Goal: Find specific page/section: Find specific page/section

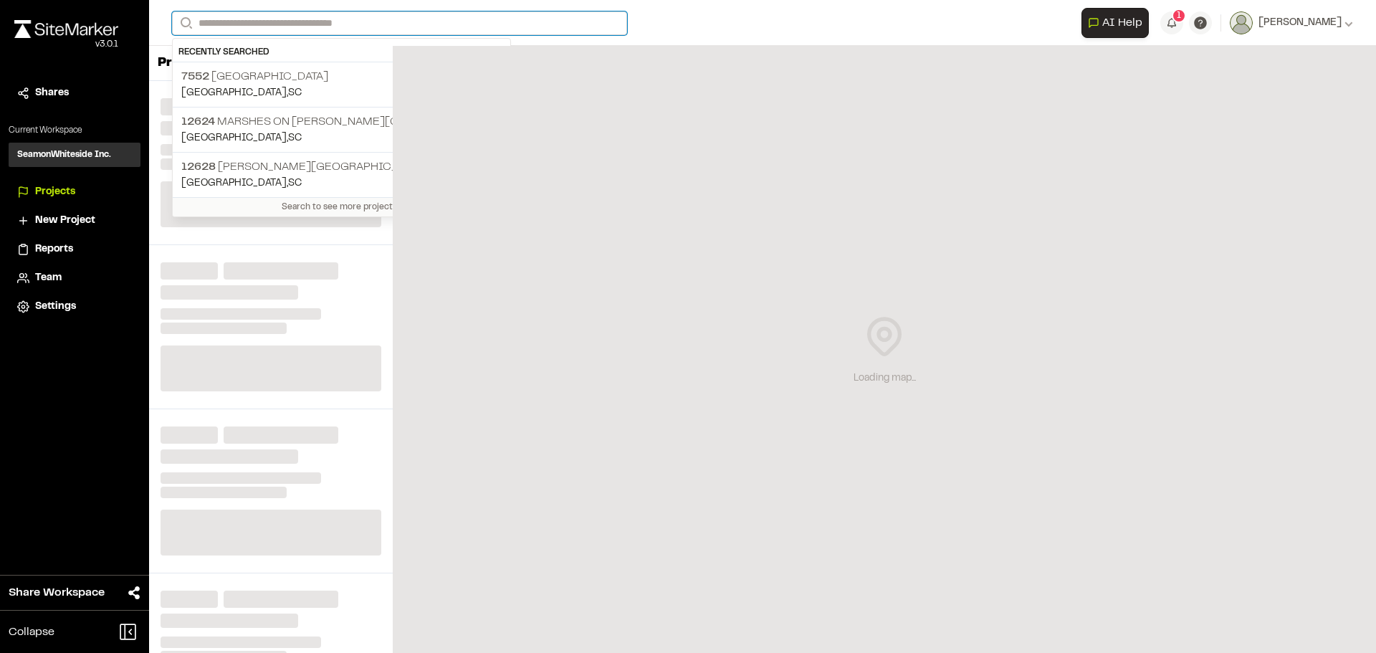
click at [411, 24] on input "Search" at bounding box center [399, 23] width 455 height 24
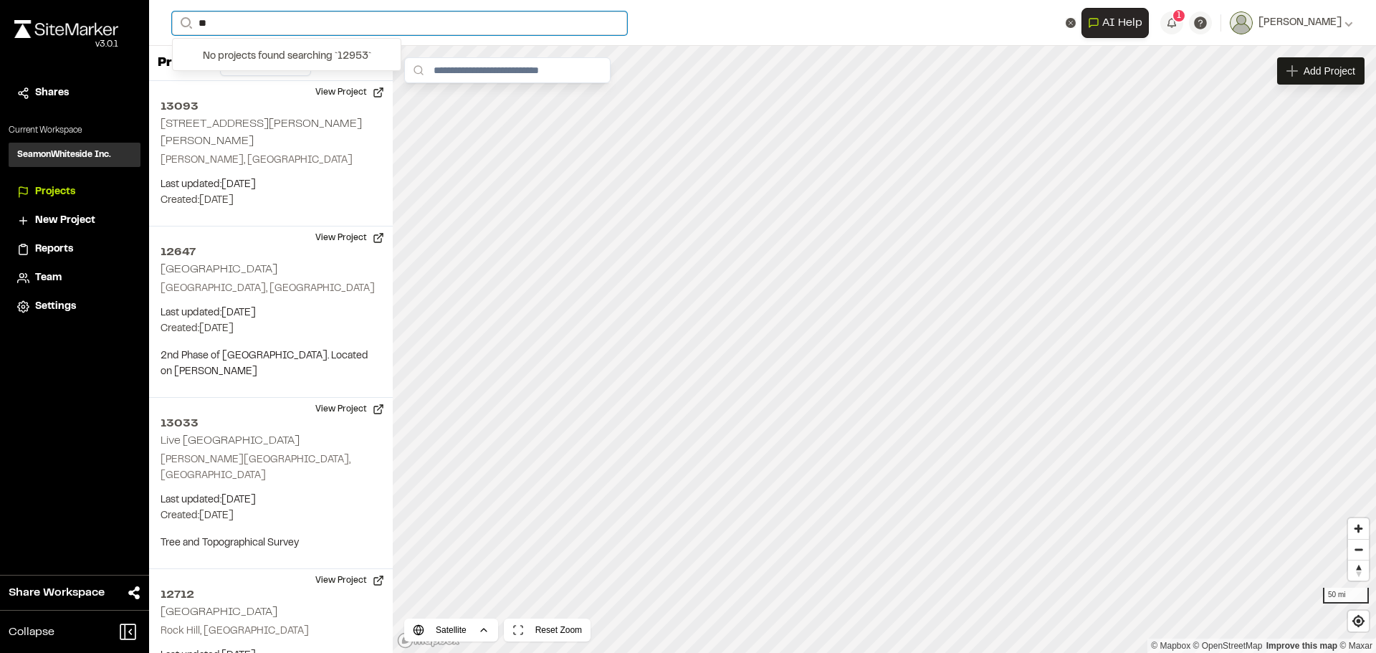
type input "*"
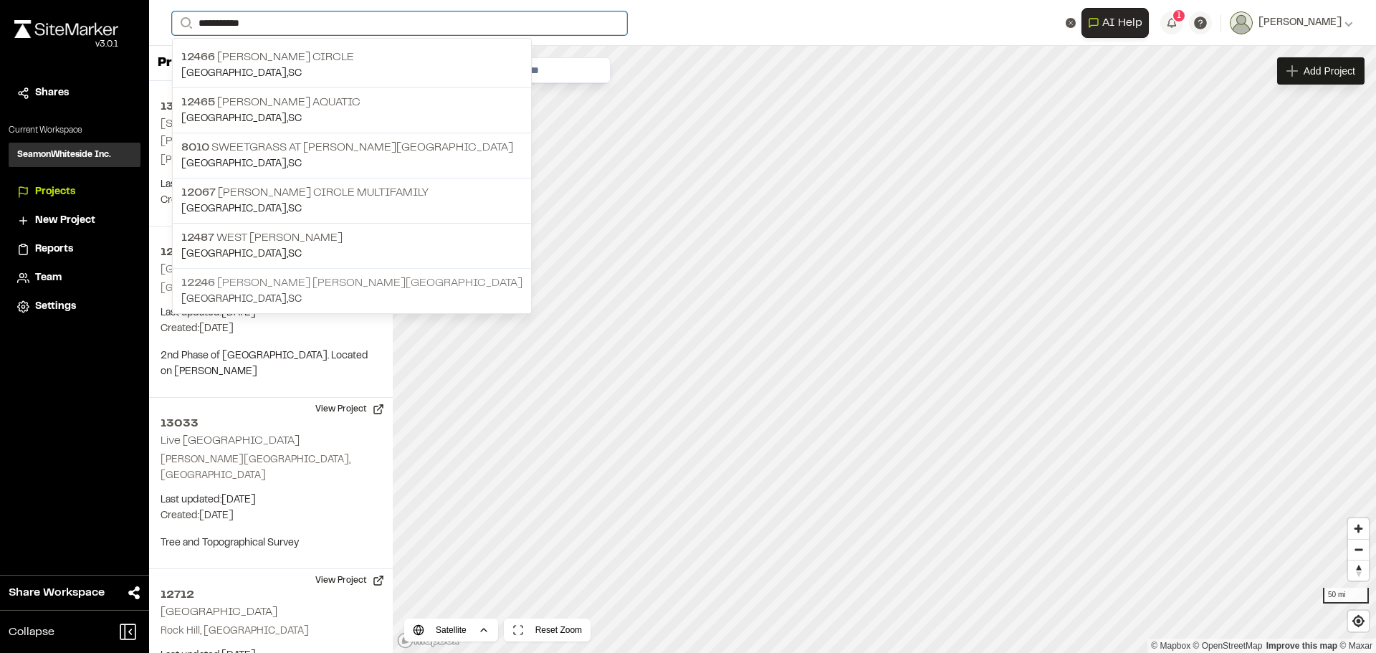
type input "**********"
click at [318, 279] on p "12246 [PERSON_NAME] [PERSON_NAME][GEOGRAPHIC_DATA]" at bounding box center [351, 283] width 341 height 17
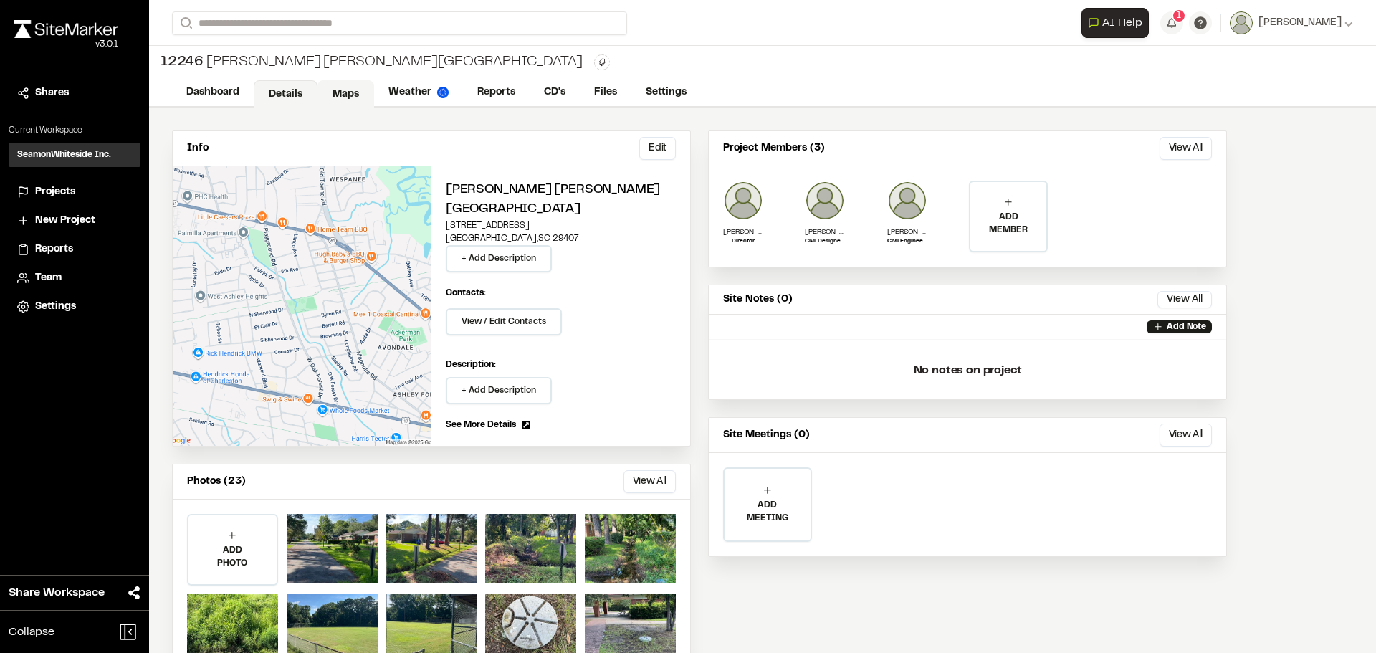
click at [359, 94] on link "Maps" at bounding box center [346, 93] width 57 height 27
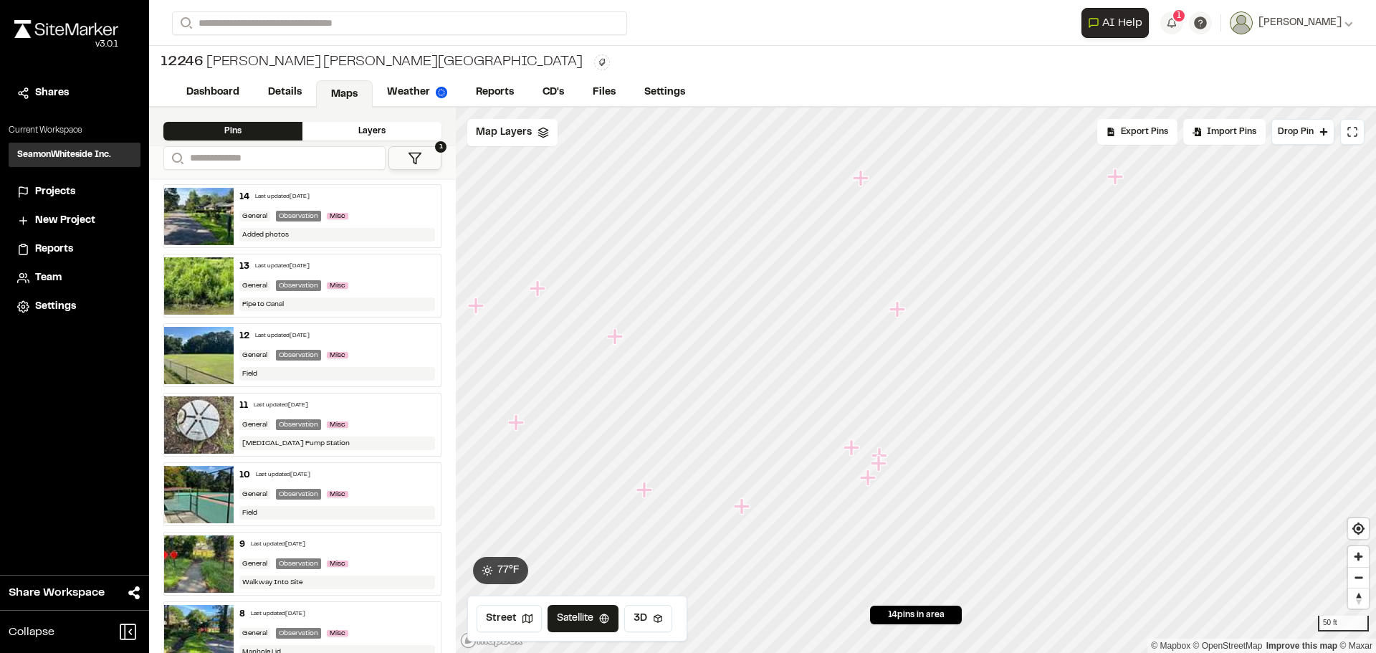
click at [900, 308] on icon "Map marker" at bounding box center [898, 309] width 16 height 16
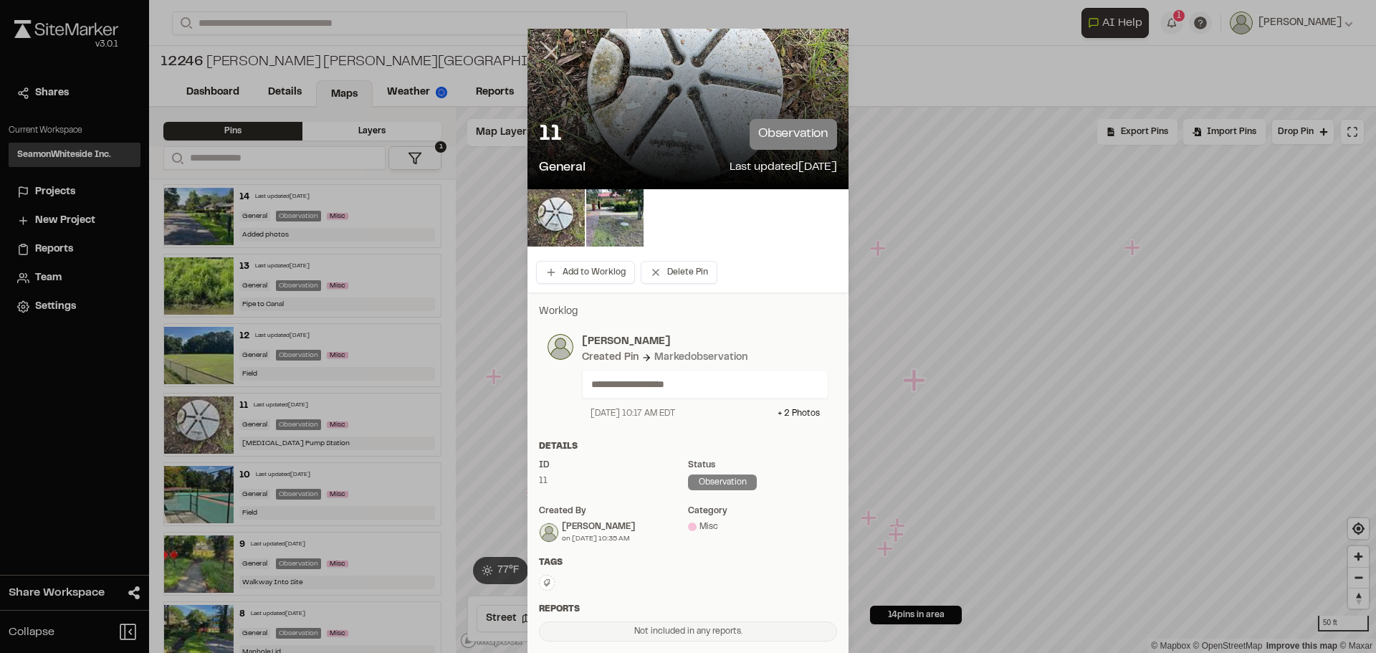
click at [543, 42] on icon at bounding box center [551, 52] width 24 height 24
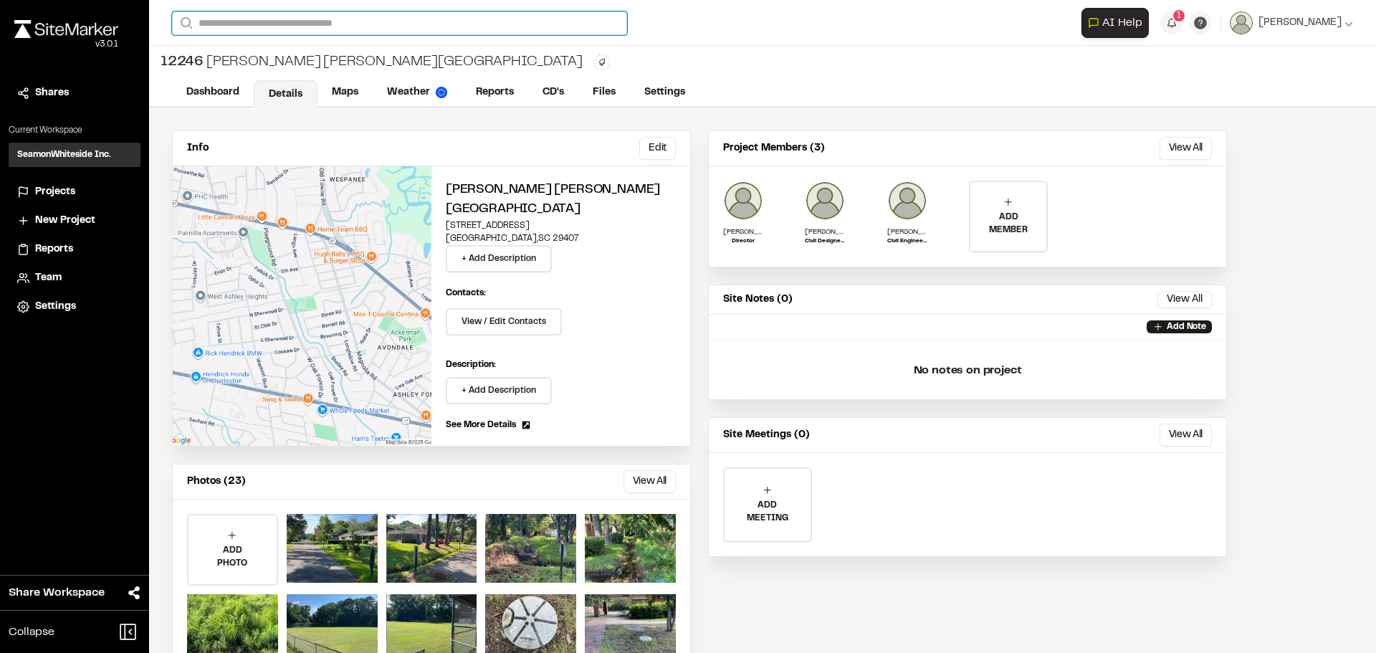
click at [255, 24] on input "Search" at bounding box center [399, 23] width 455 height 24
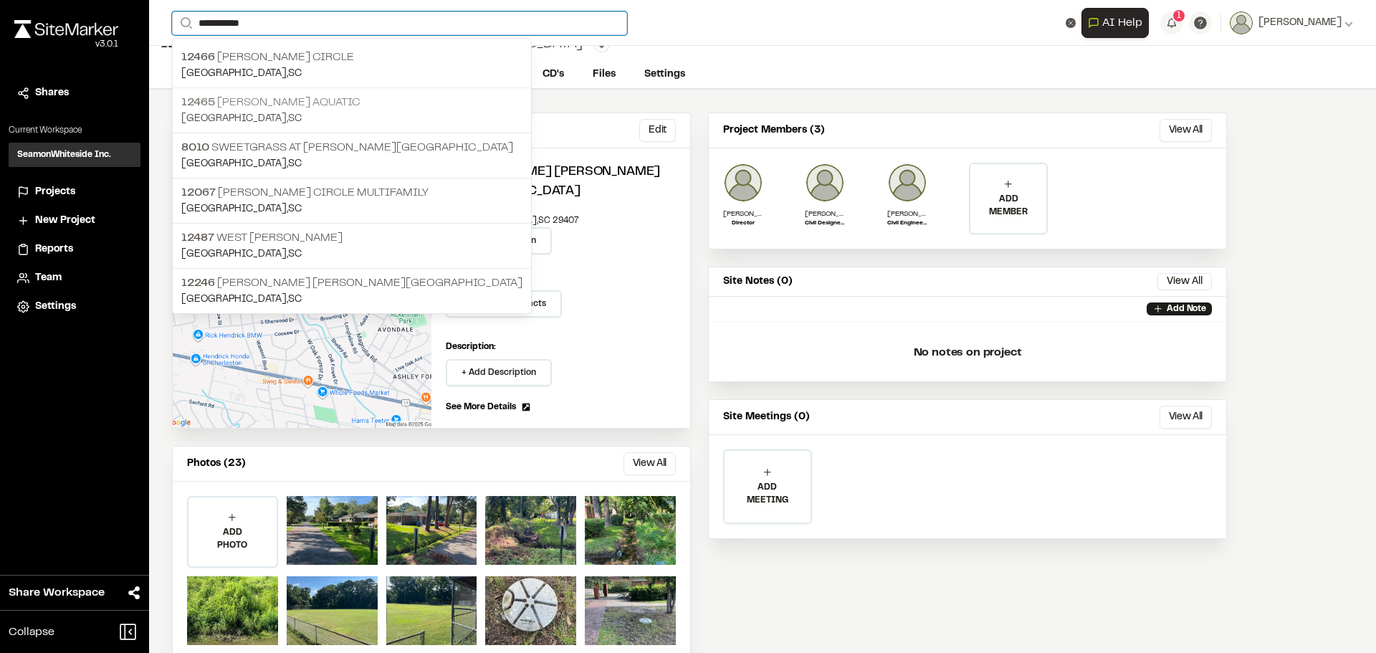
scroll to position [48, 0]
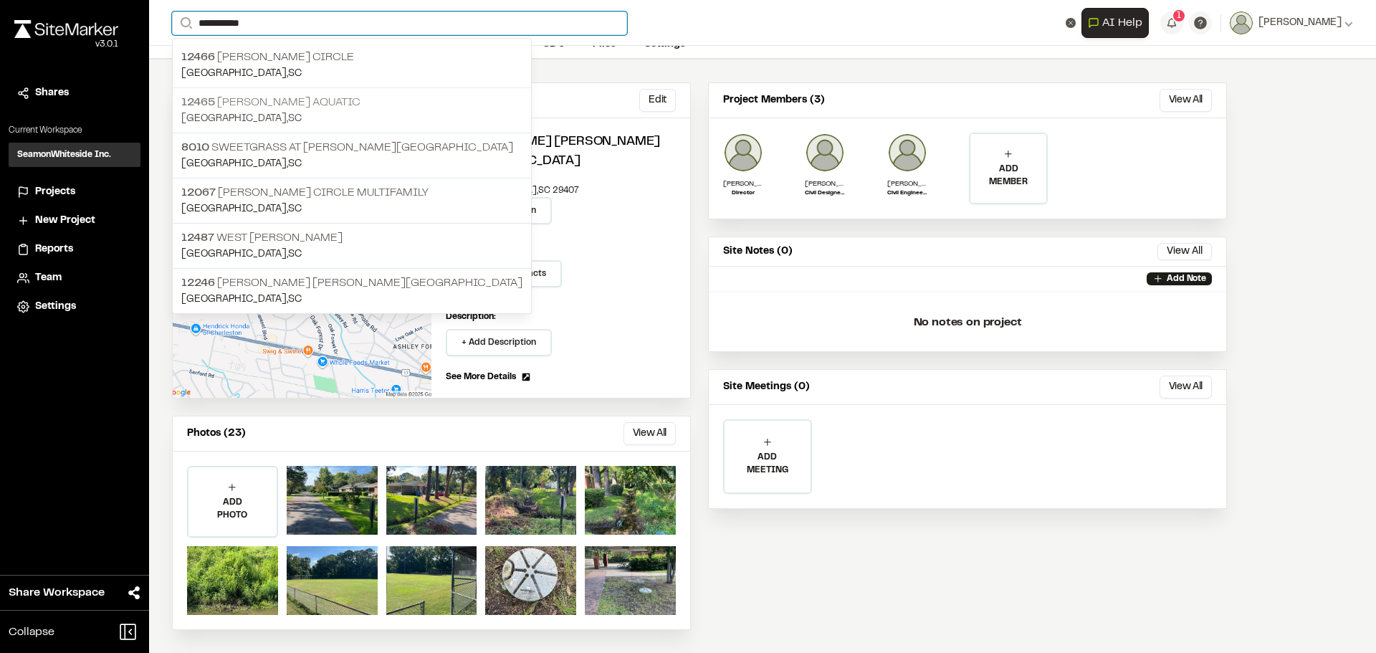
type input "**********"
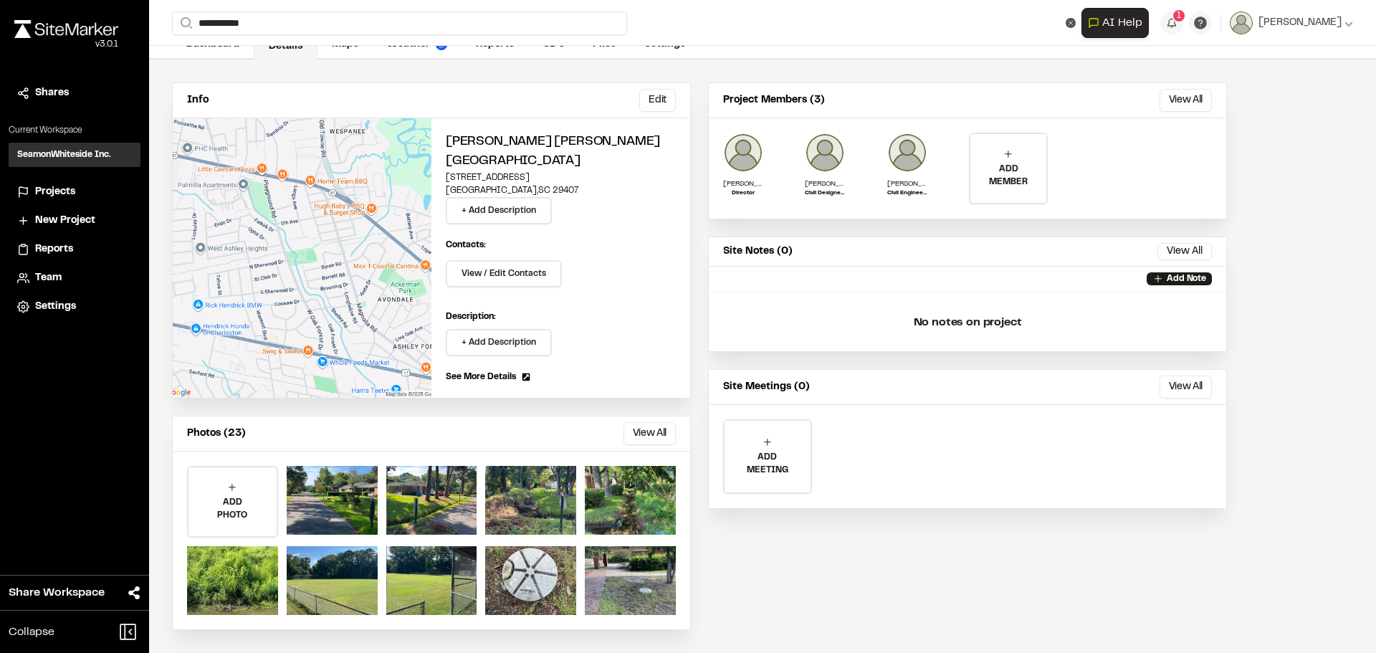
click at [362, 100] on p "12465 [PERSON_NAME] Aquatic" at bounding box center [351, 102] width 341 height 17
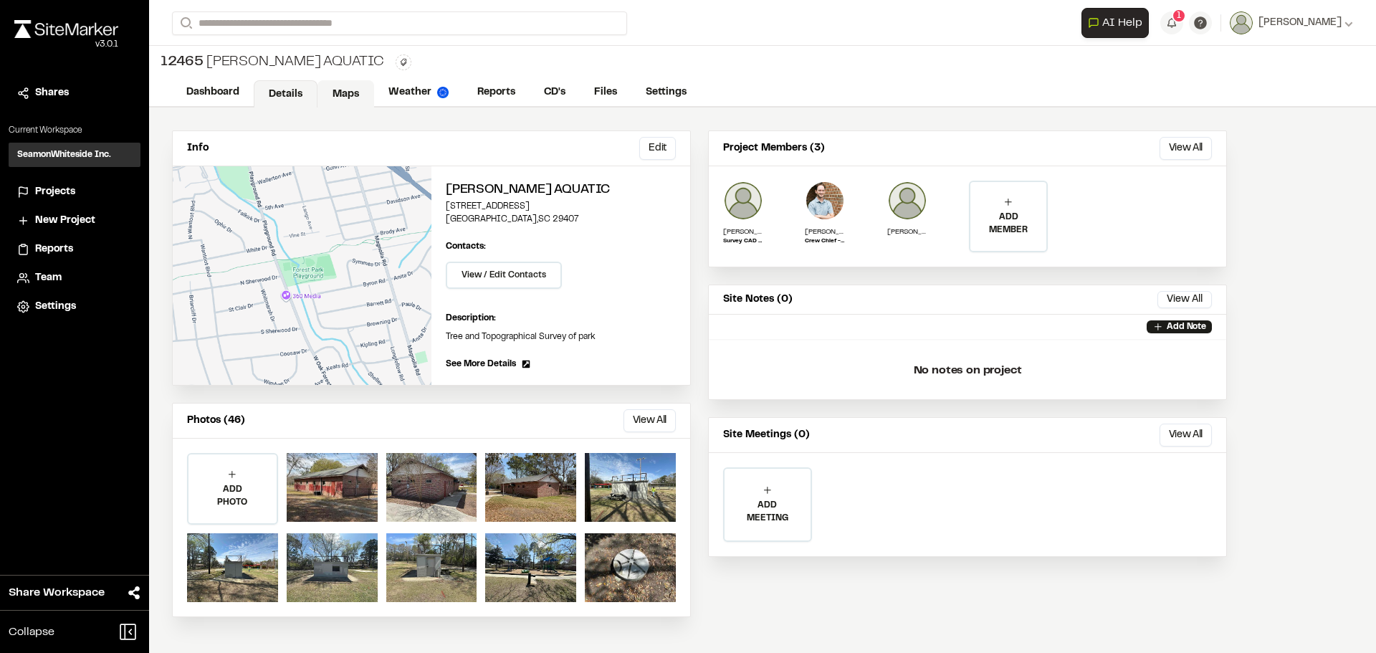
click at [343, 87] on link "Maps" at bounding box center [346, 93] width 57 height 27
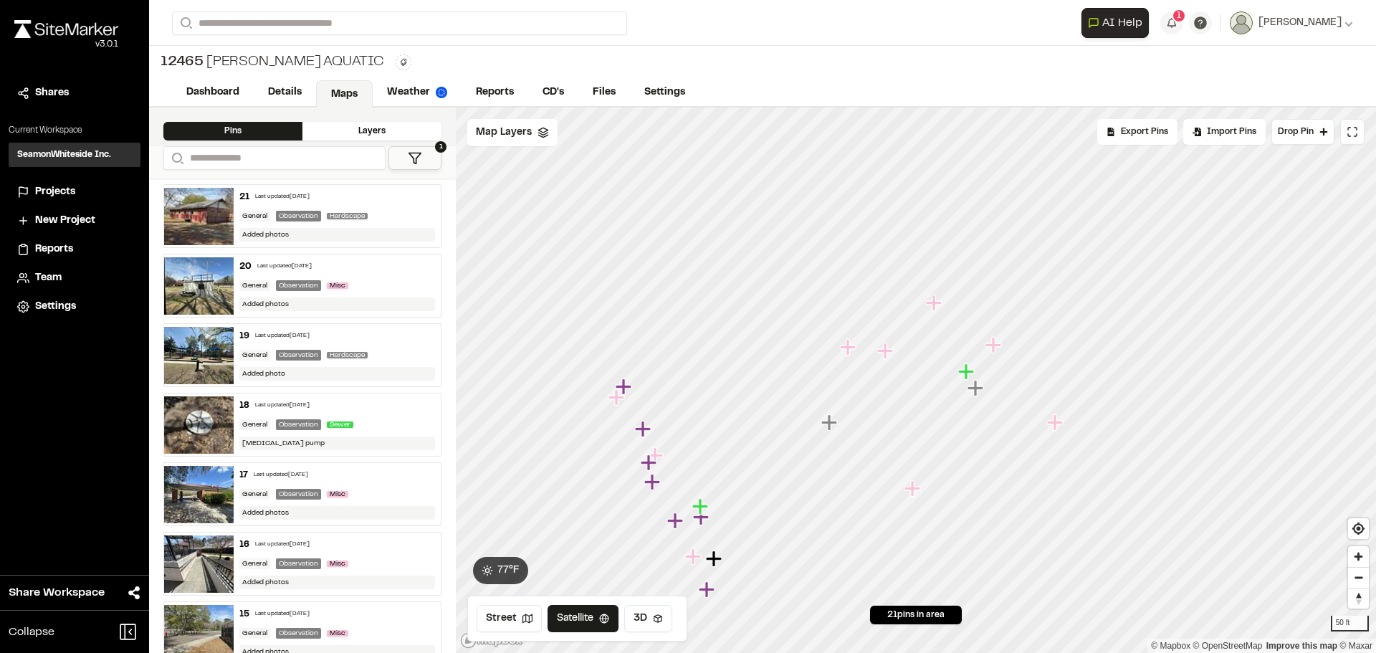
click at [206, 216] on img at bounding box center [199, 216] width 70 height 57
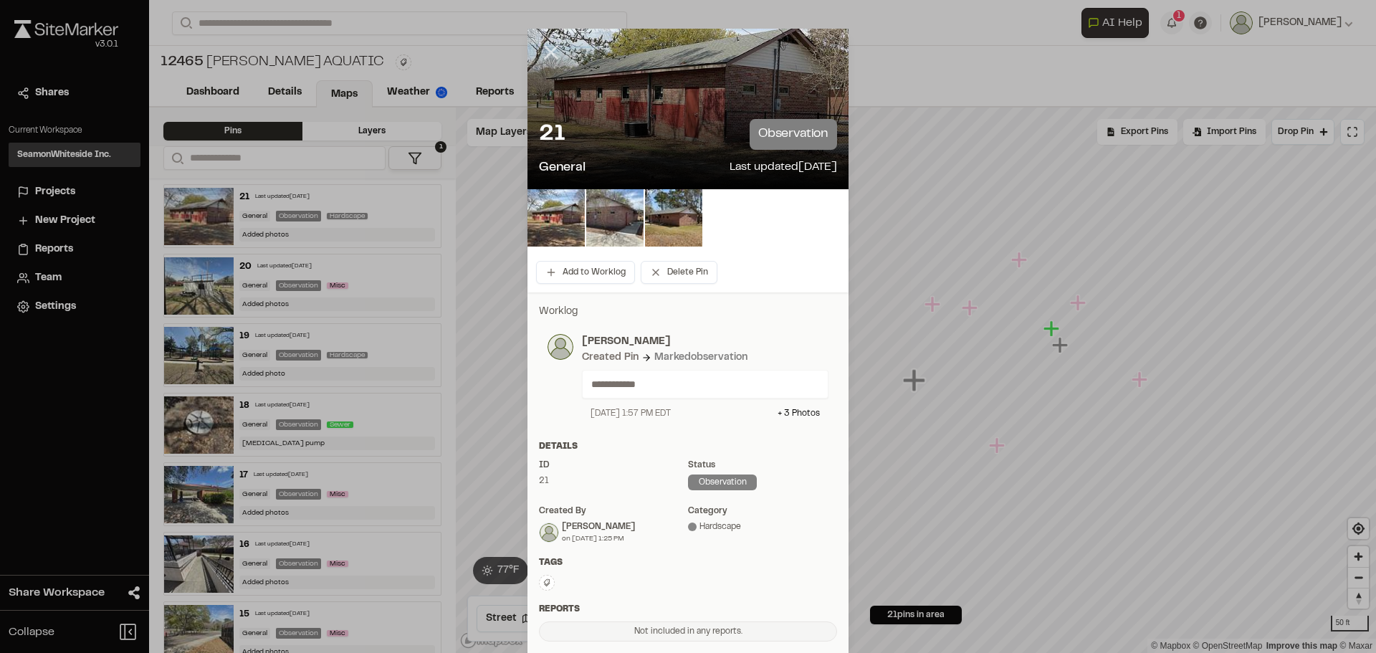
click at [550, 52] on icon at bounding box center [551, 52] width 24 height 24
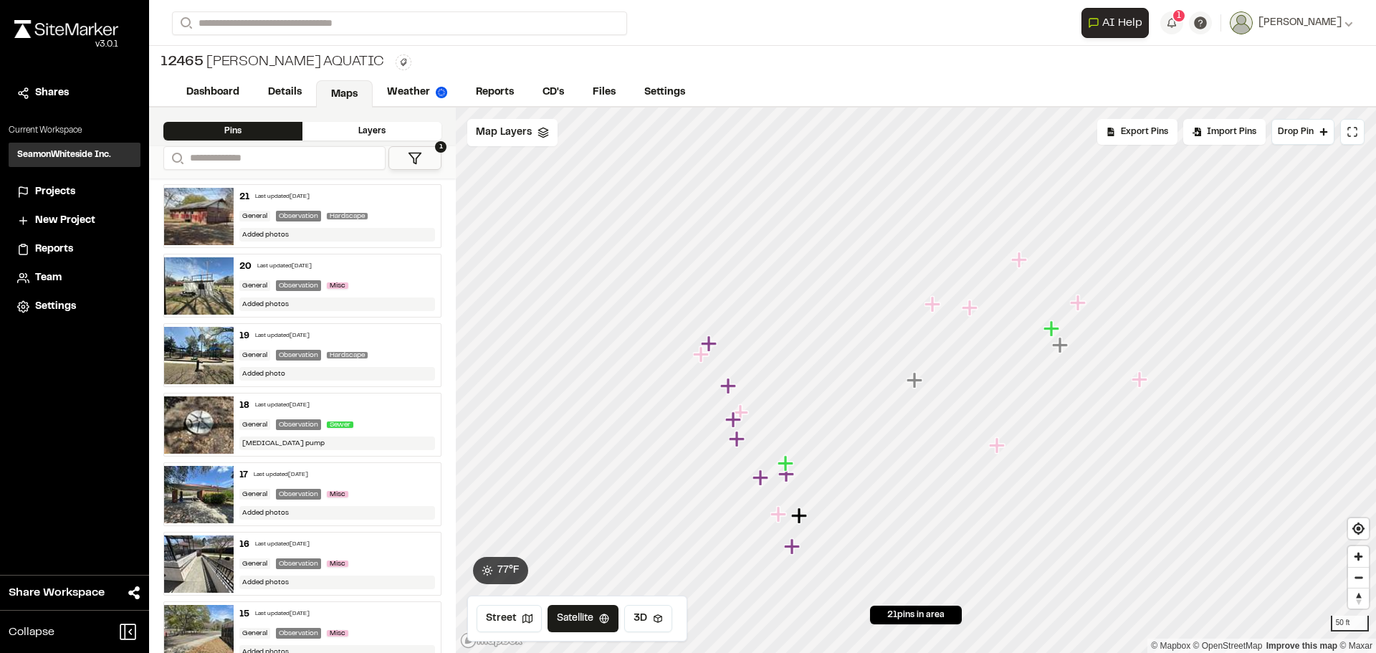
click at [1080, 309] on icon "Map marker" at bounding box center [1078, 303] width 16 height 16
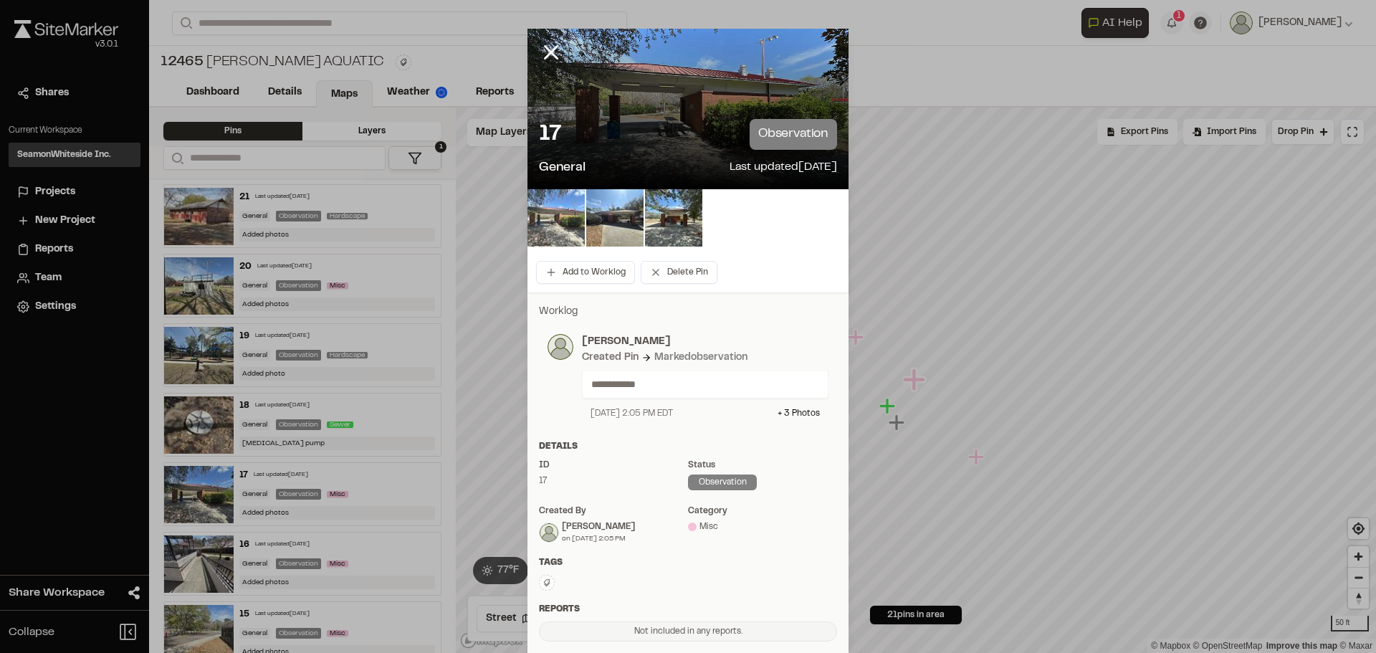
click at [556, 211] on img at bounding box center [556, 217] width 57 height 57
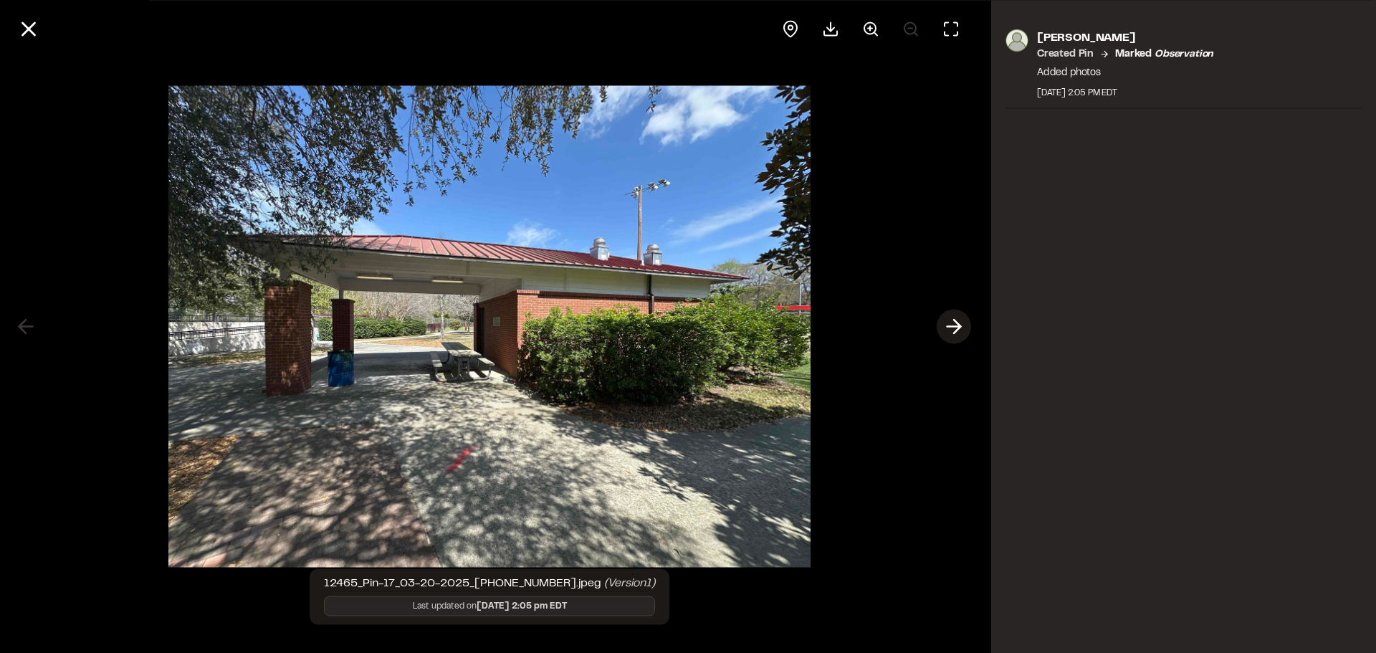
click at [957, 330] on polyline at bounding box center [957, 327] width 6 height 14
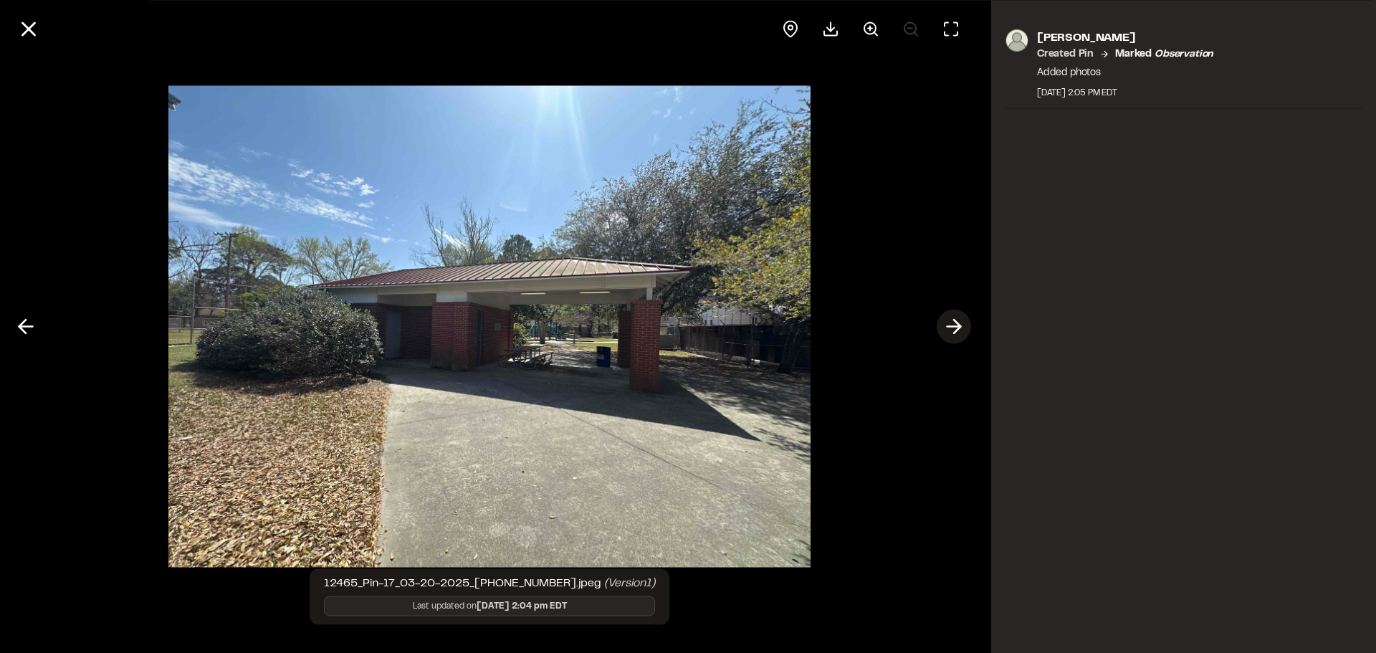
click at [957, 330] on polyline at bounding box center [957, 327] width 6 height 14
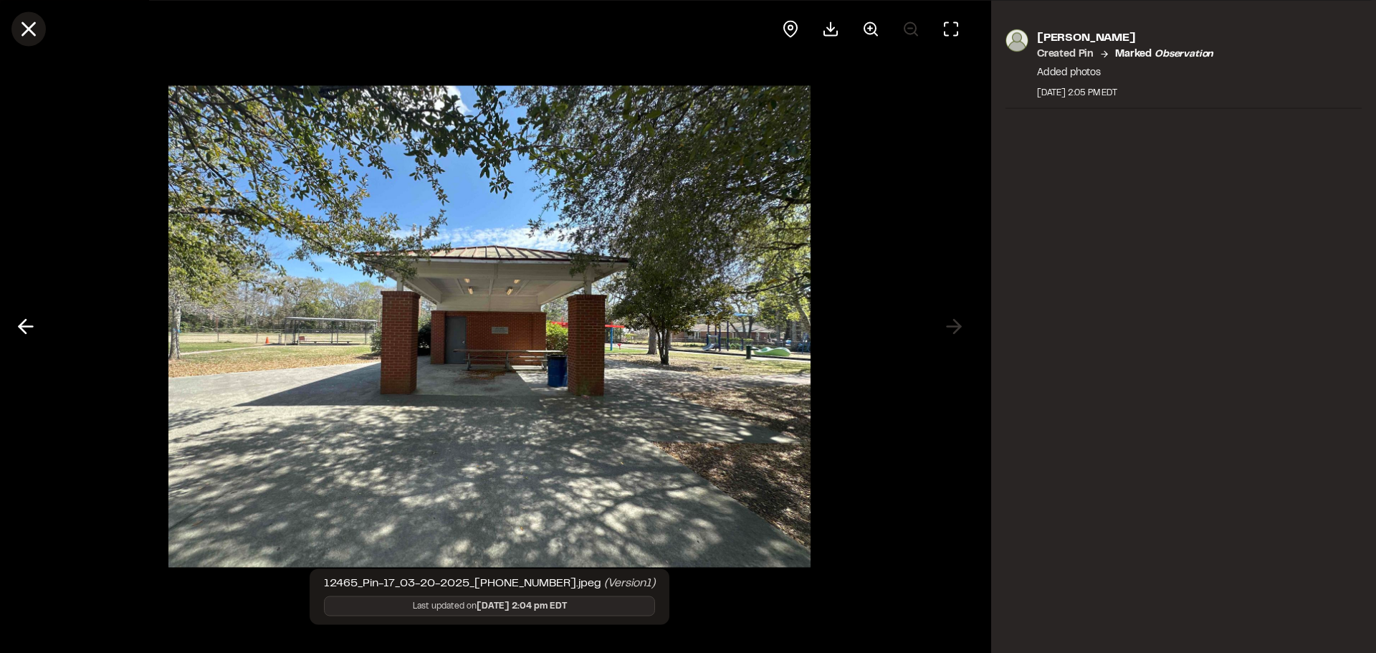
click at [37, 25] on icon at bounding box center [28, 28] width 24 height 24
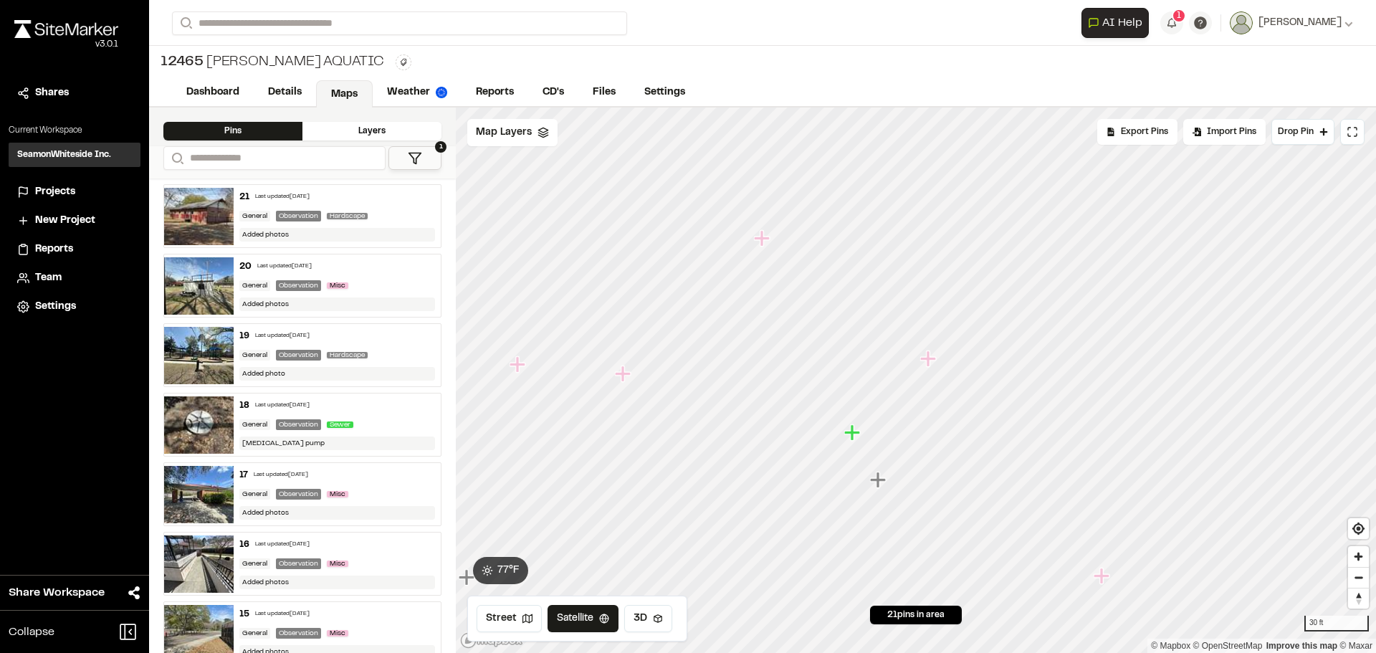
click at [925, 366] on icon "Map marker" at bounding box center [929, 359] width 19 height 19
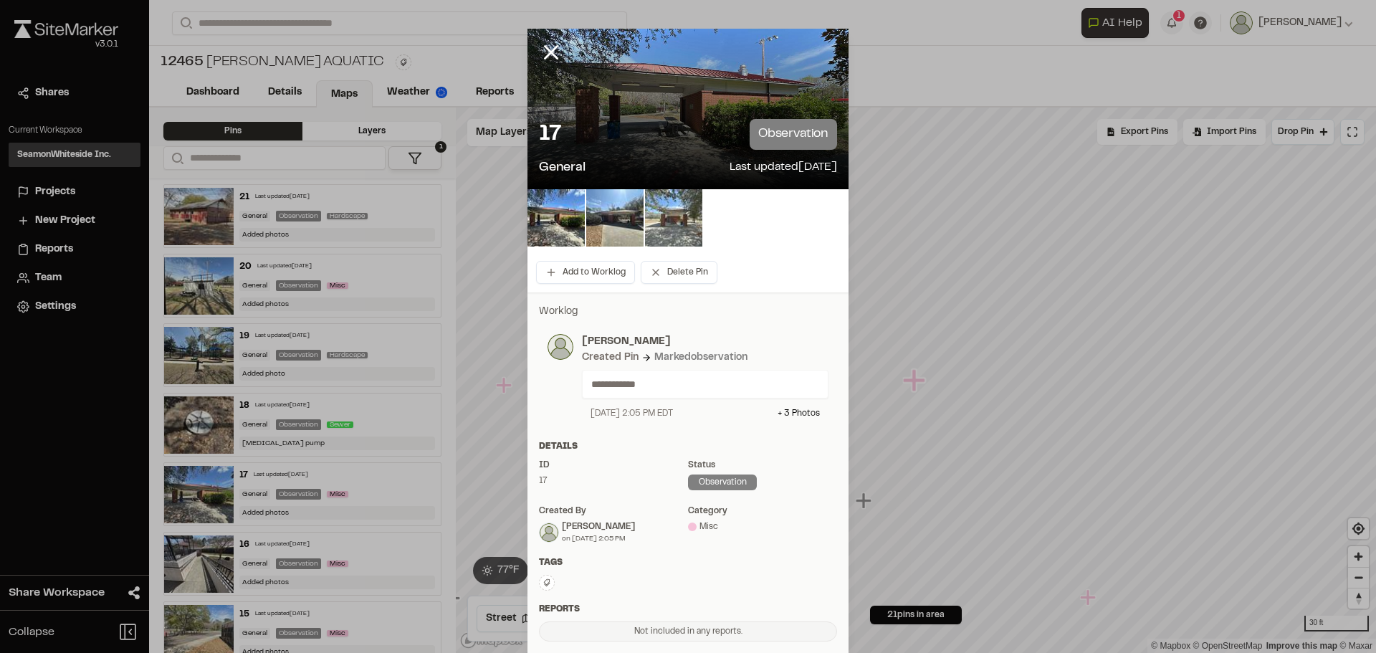
click at [669, 230] on img at bounding box center [673, 217] width 57 height 57
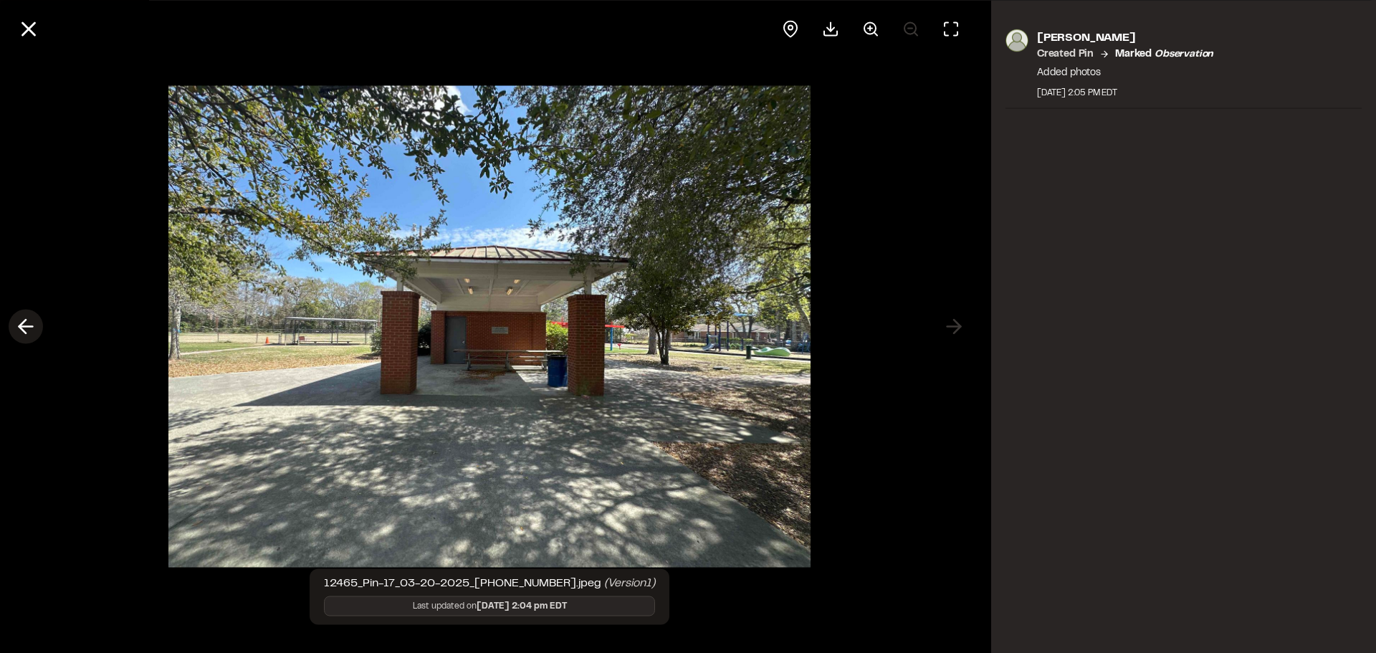
click at [34, 329] on icon at bounding box center [25, 327] width 23 height 24
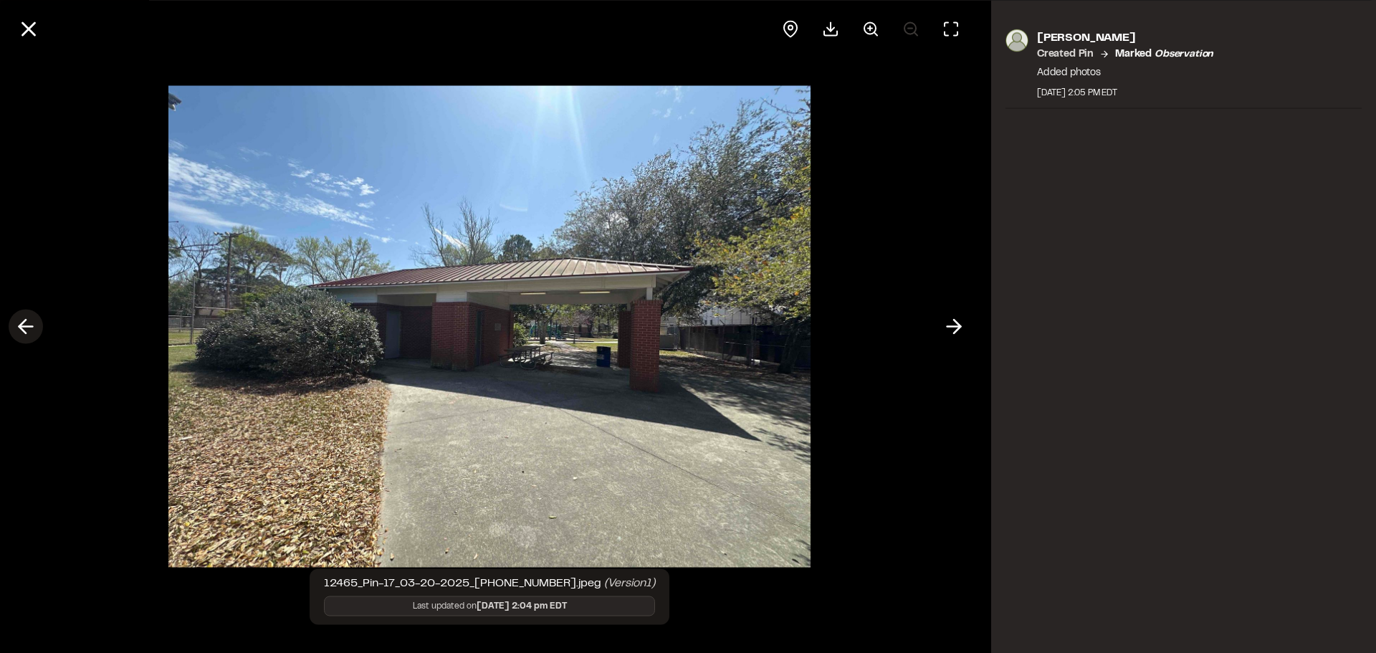
click at [31, 323] on icon at bounding box center [25, 327] width 23 height 24
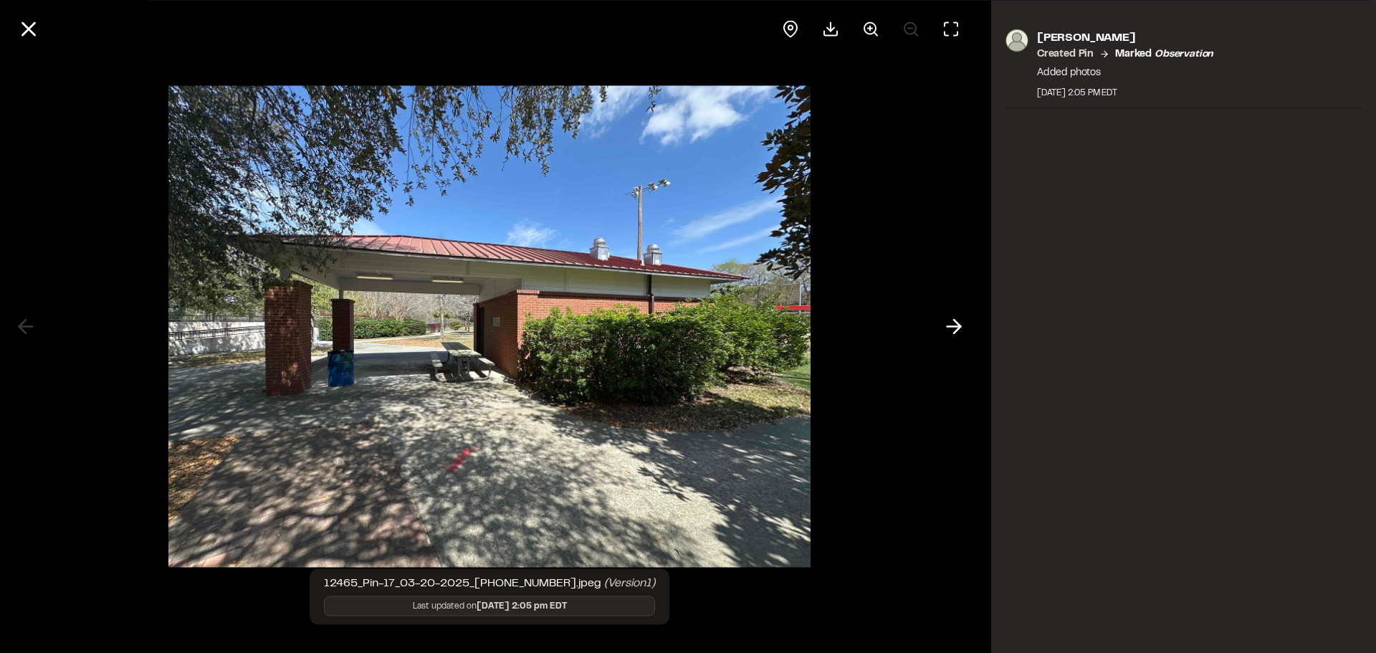
click at [864, 492] on div at bounding box center [490, 326] width 980 height 653
click at [945, 332] on icon at bounding box center [954, 327] width 23 height 24
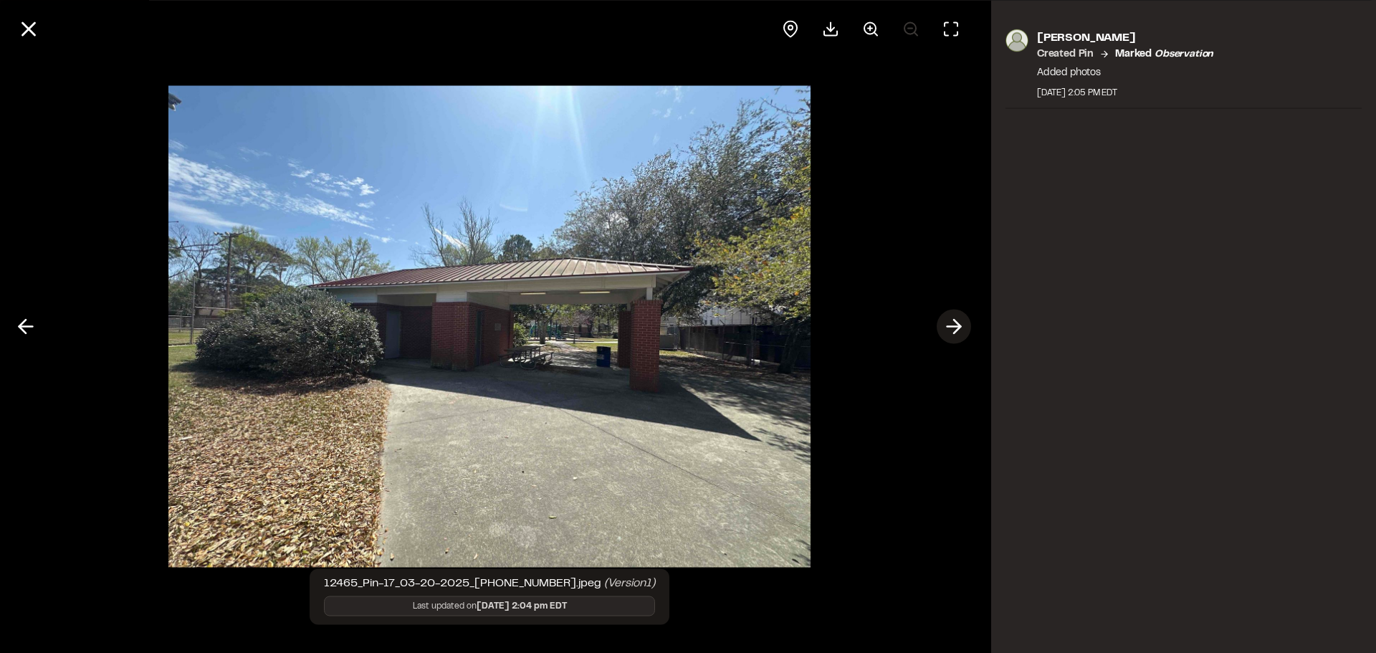
click at [945, 332] on icon at bounding box center [954, 327] width 23 height 24
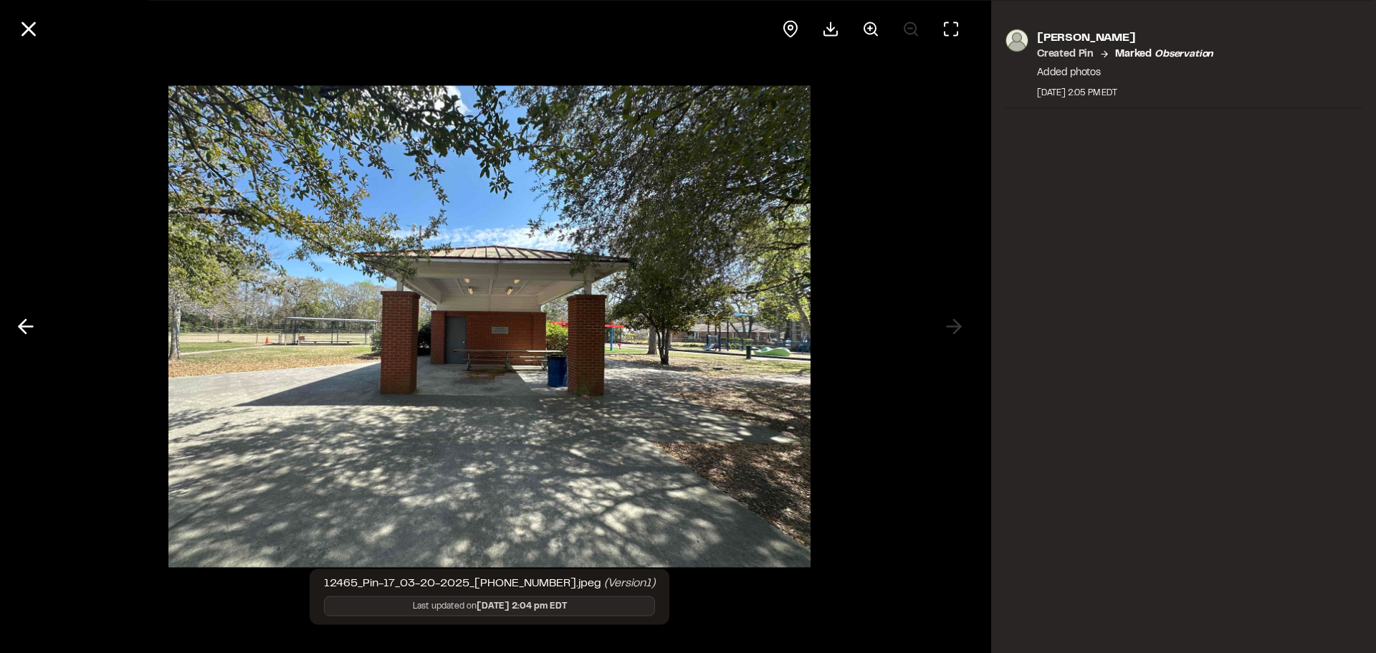
click at [1070, 444] on div "[PERSON_NAME] Created Pin Marked observation Added photos [DATE] 2:05 PM EDT" at bounding box center [1183, 326] width 385 height 653
click at [26, 320] on polyline at bounding box center [22, 327] width 6 height 14
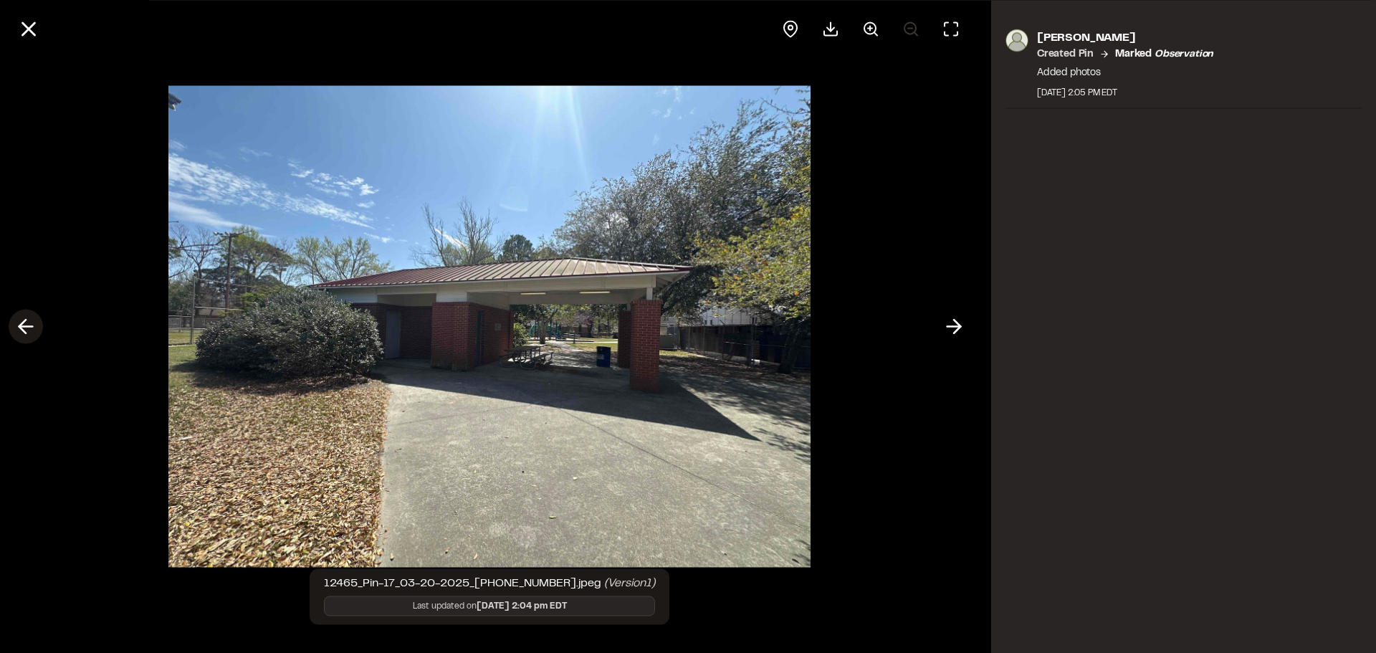
click at [26, 320] on polyline at bounding box center [22, 327] width 6 height 14
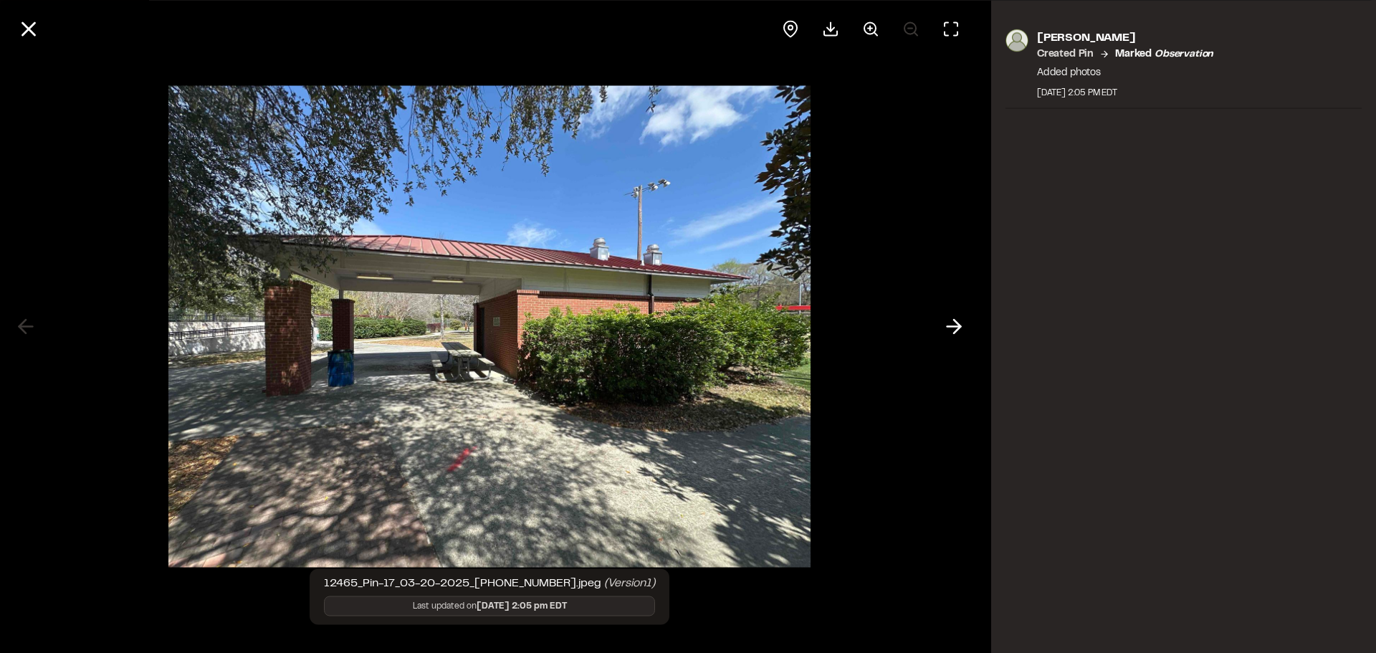
click at [1141, 328] on div "[PERSON_NAME] Created Pin Marked observation Added photos [DATE] 2:05 PM EDT" at bounding box center [1183, 326] width 385 height 653
click at [953, 327] on line at bounding box center [955, 327] width 14 height 0
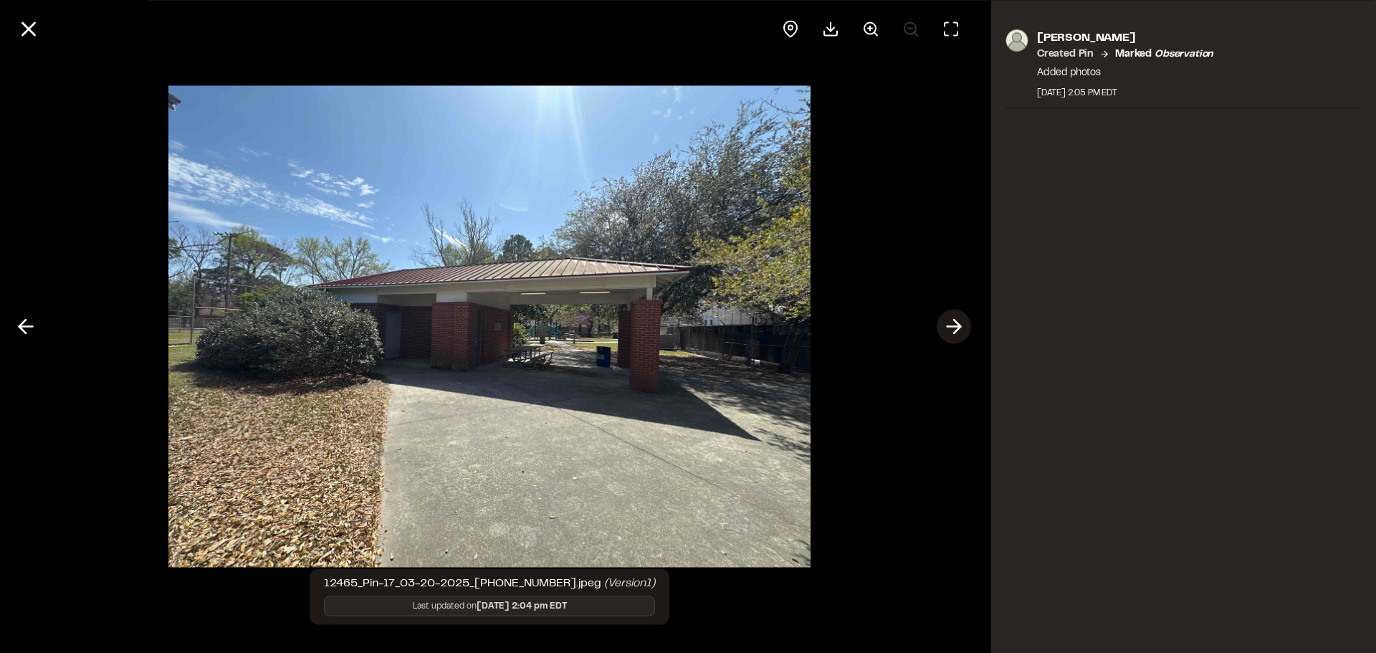
click at [953, 327] on line at bounding box center [955, 327] width 14 height 0
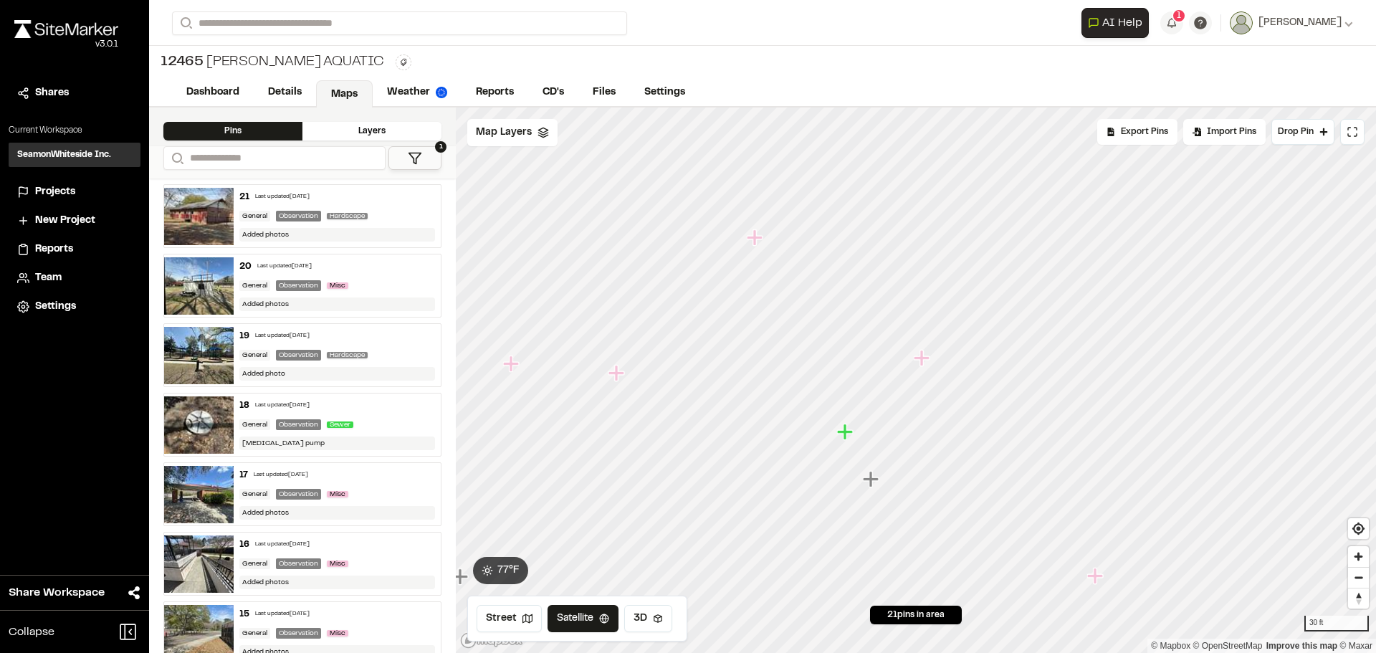
click at [919, 356] on icon "Map marker" at bounding box center [922, 358] width 16 height 16
click at [919, 384] on icon "Map marker" at bounding box center [916, 380] width 19 height 19
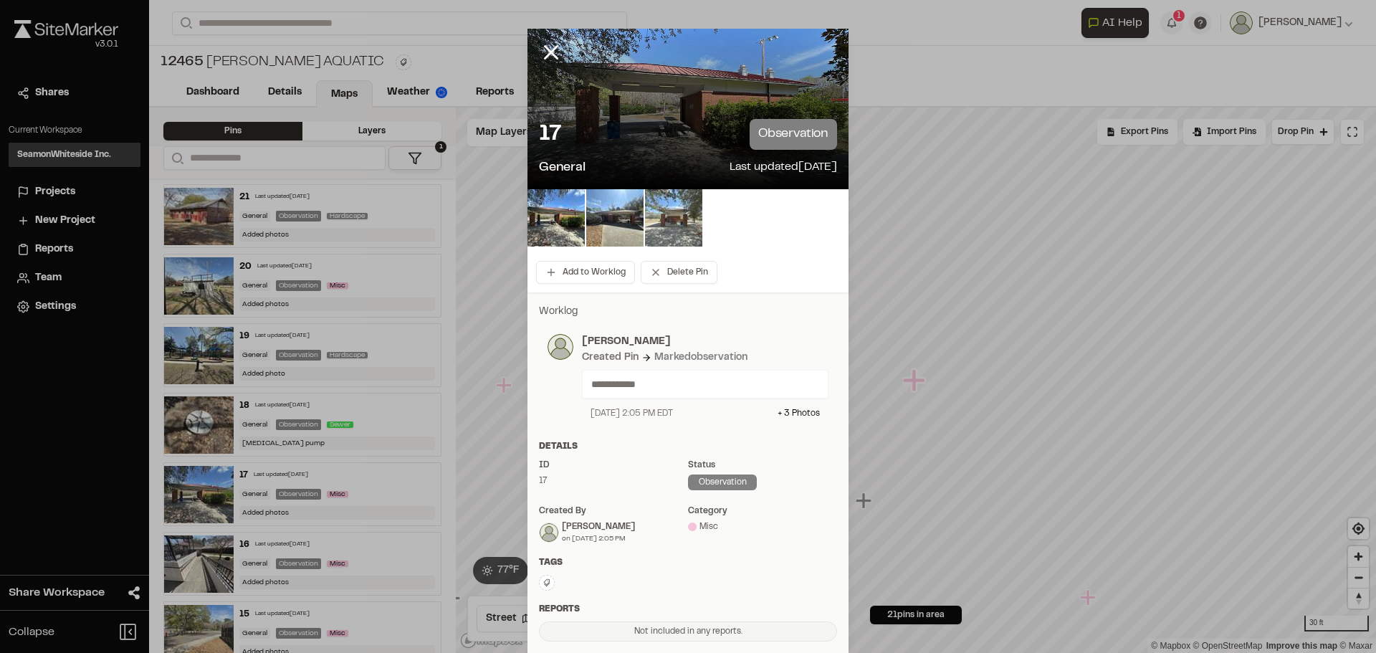
click at [688, 238] on img at bounding box center [673, 217] width 57 height 57
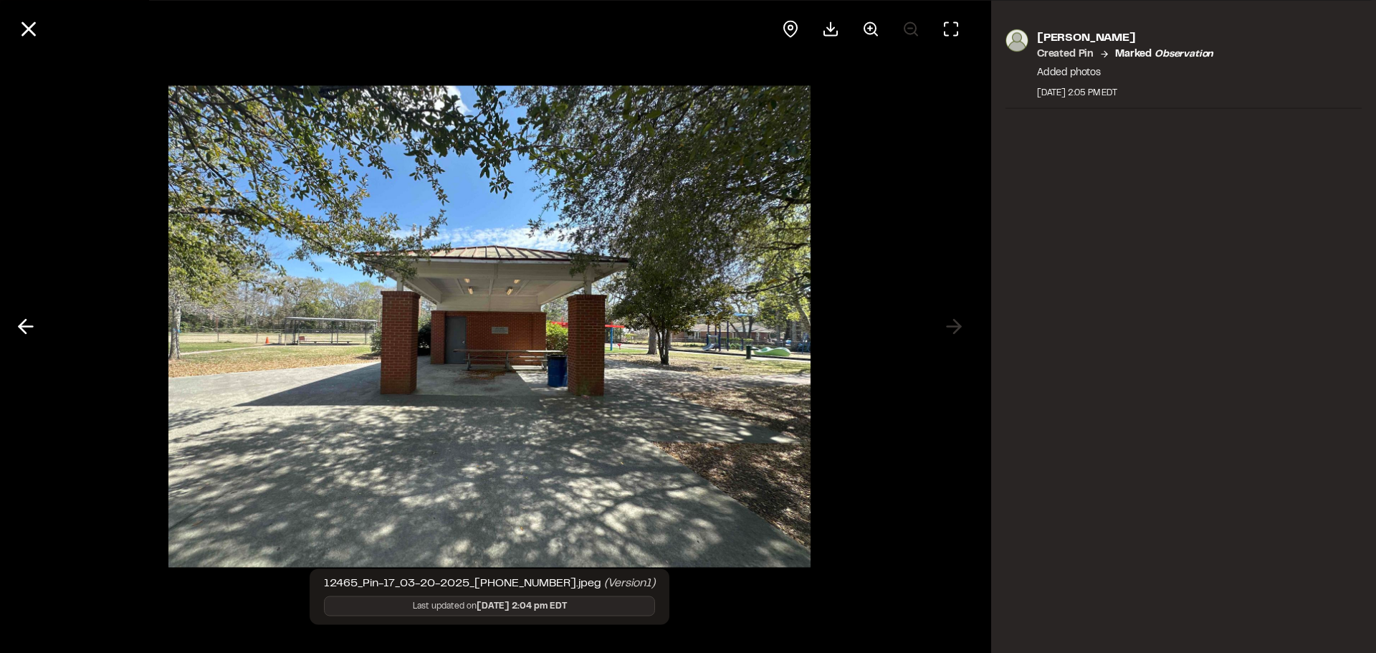
click at [966, 325] on div at bounding box center [490, 326] width 980 height 653
click at [961, 325] on div at bounding box center [490, 326] width 980 height 653
click at [958, 325] on div at bounding box center [490, 326] width 980 height 653
click at [34, 328] on icon at bounding box center [25, 327] width 23 height 24
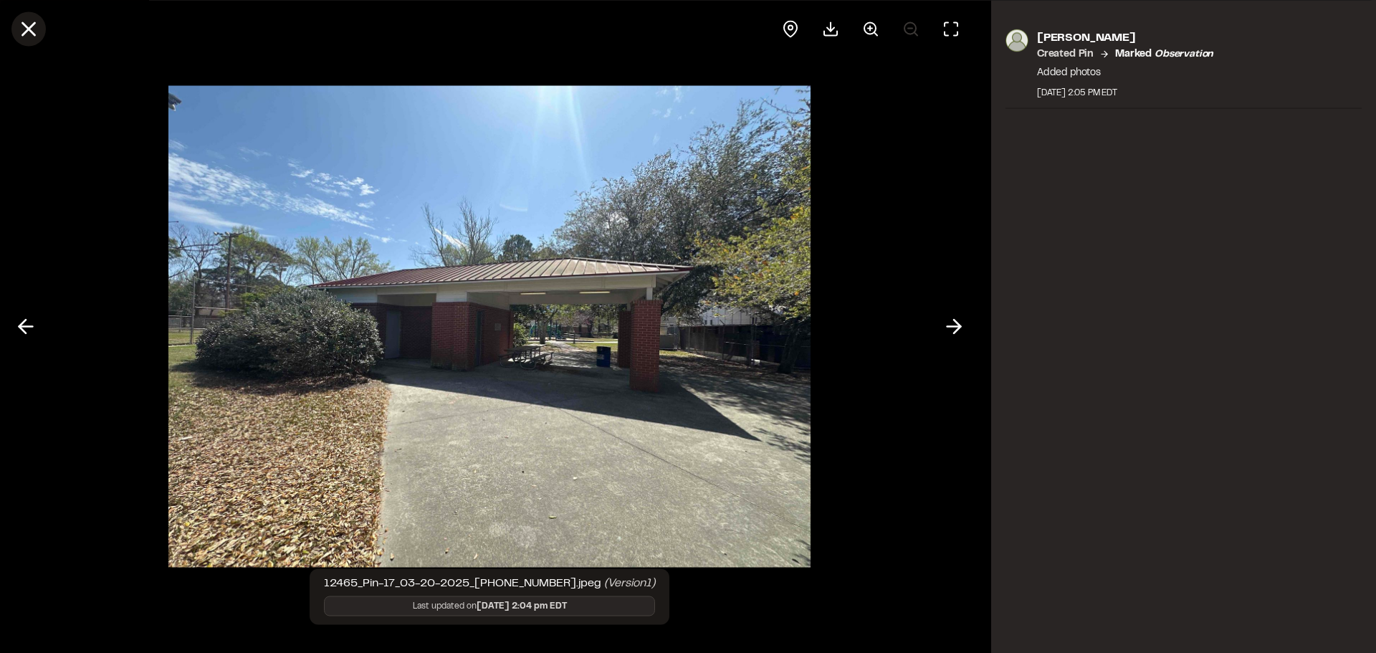
click at [29, 43] on button at bounding box center [28, 28] width 34 height 34
